Goal: Task Accomplishment & Management: Use online tool/utility

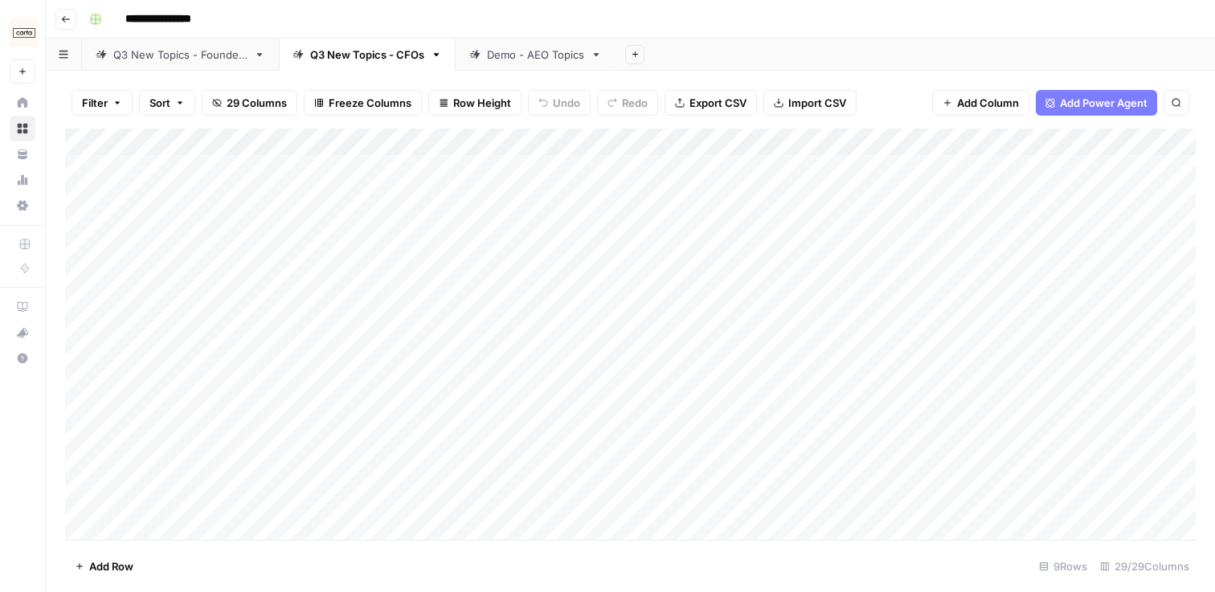
click at [163, 47] on div "Q3 New Topics - Founders" at bounding box center [180, 55] width 134 height 16
click at [505, 67] on link "Demo - AEO Topics" at bounding box center [536, 55] width 160 height 32
click at [373, 61] on div "Q3 New Topics - CFOs" at bounding box center [367, 55] width 114 height 16
click at [509, 145] on div "Add Column" at bounding box center [630, 334] width 1130 height 411
click at [530, 178] on span "All Rows" at bounding box center [564, 179] width 101 height 16
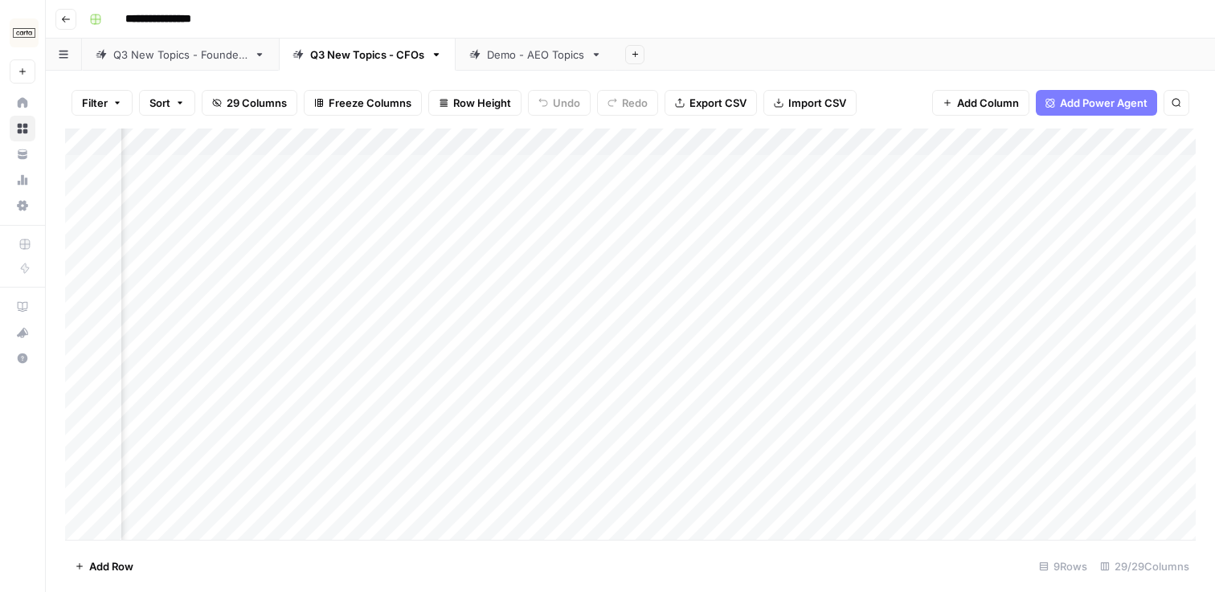
scroll to position [0, 386]
click at [893, 140] on div "Add Column" at bounding box center [630, 334] width 1130 height 411
click at [909, 178] on span "All Rows" at bounding box center [947, 179] width 101 height 16
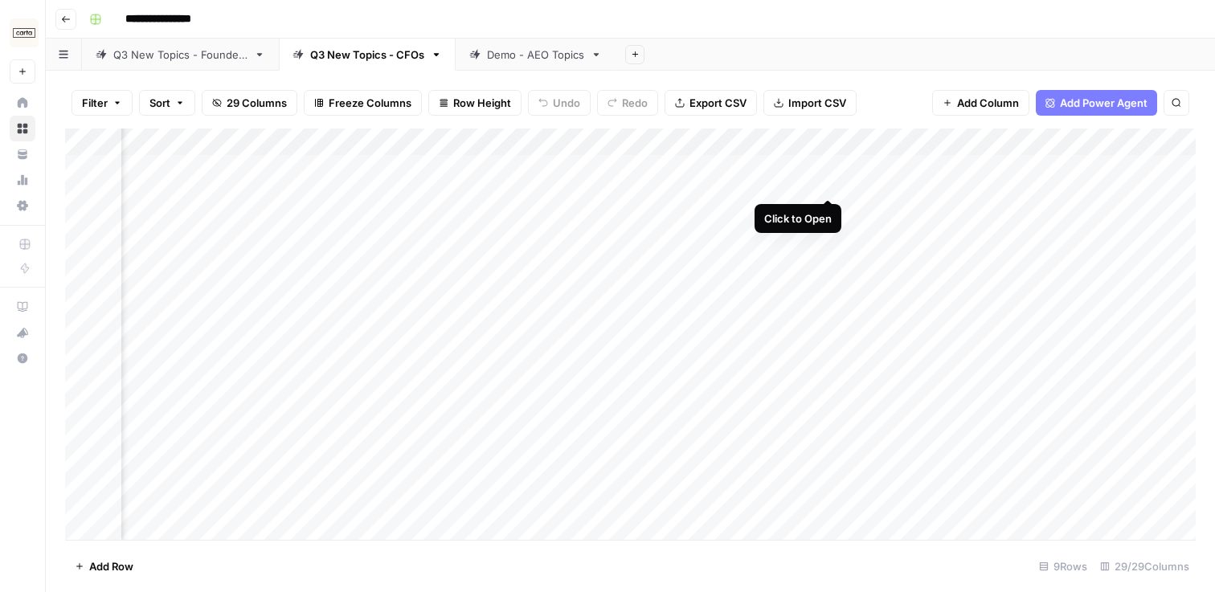
click at [825, 168] on div "Add Column" at bounding box center [630, 334] width 1130 height 411
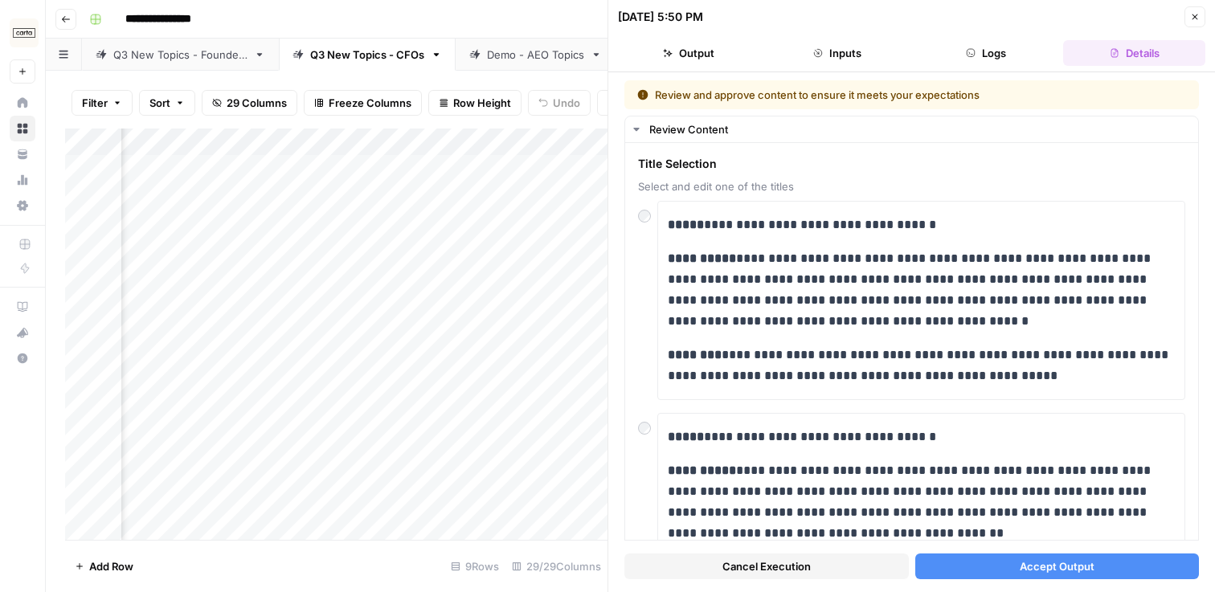
click at [1190, 18] on icon "button" at bounding box center [1195, 17] width 10 height 10
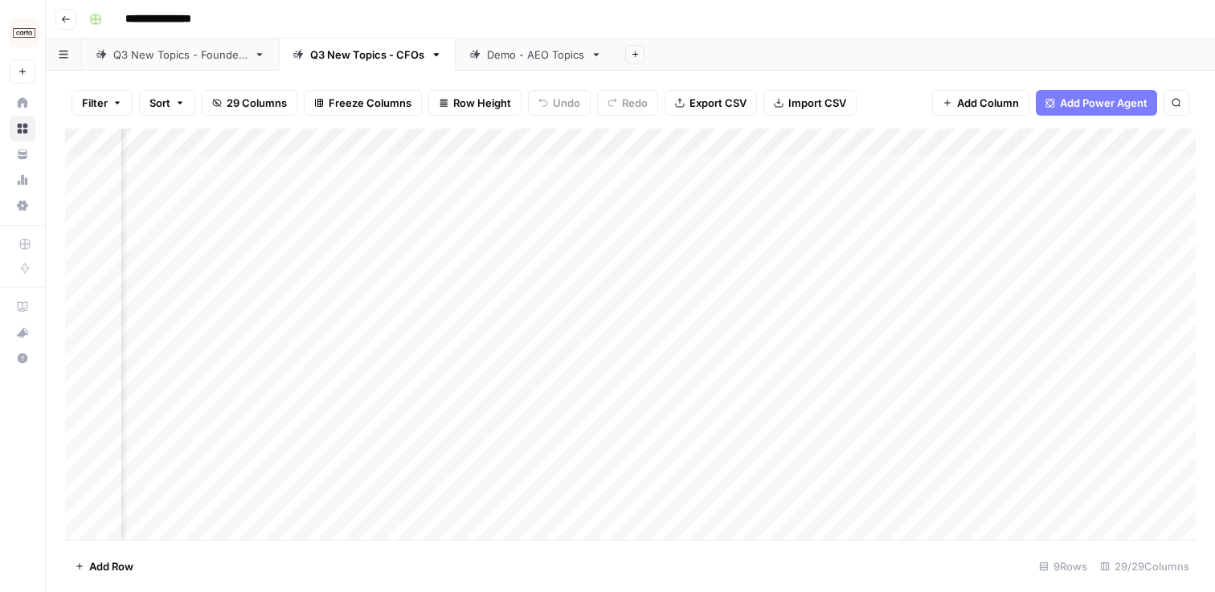
scroll to position [0, 194]
click at [206, 54] on div "Q3 New Topics - Founders" at bounding box center [180, 55] width 134 height 16
click at [536, 139] on div "Add Column" at bounding box center [630, 260] width 1130 height 262
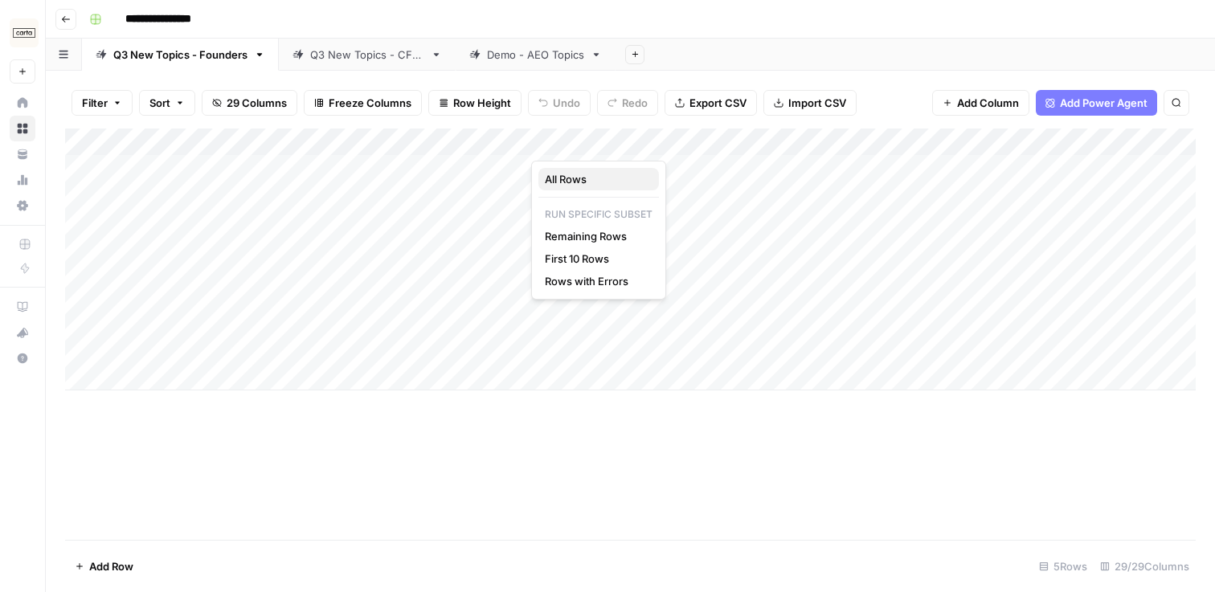
click at [570, 169] on button "All Rows" at bounding box center [598, 179] width 121 height 22
click at [380, 55] on div "Q3 New Topics - CFOs" at bounding box center [367, 55] width 114 height 16
click at [220, 61] on div "Q3 New Topics - Founders" at bounding box center [180, 55] width 134 height 16
